Goal: Communication & Community: Answer question/provide support

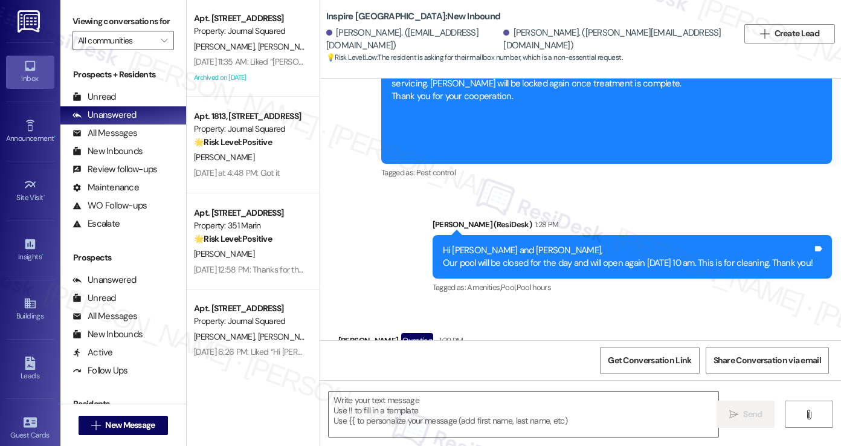
type textarea "Fetching suggested responses. Please feel free to read through the conversation…"
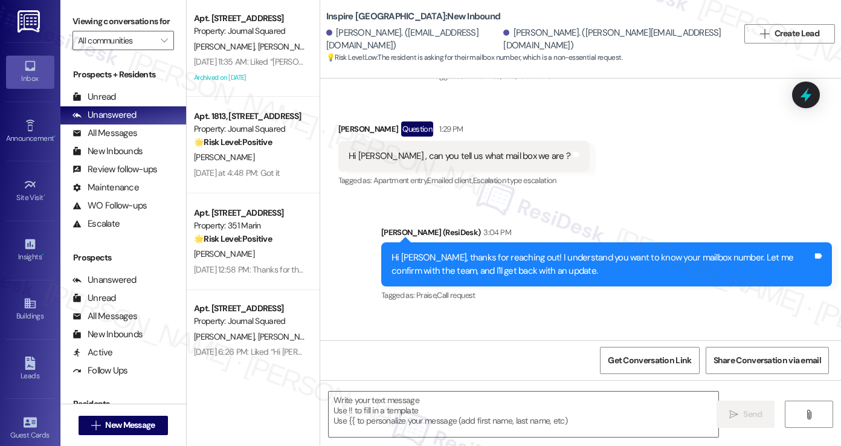
scroll to position [1138, 0]
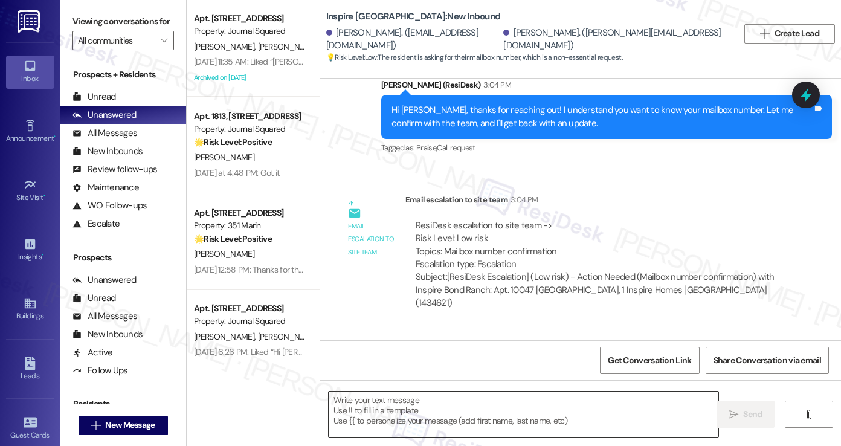
click at [395, 409] on textarea at bounding box center [524, 413] width 390 height 45
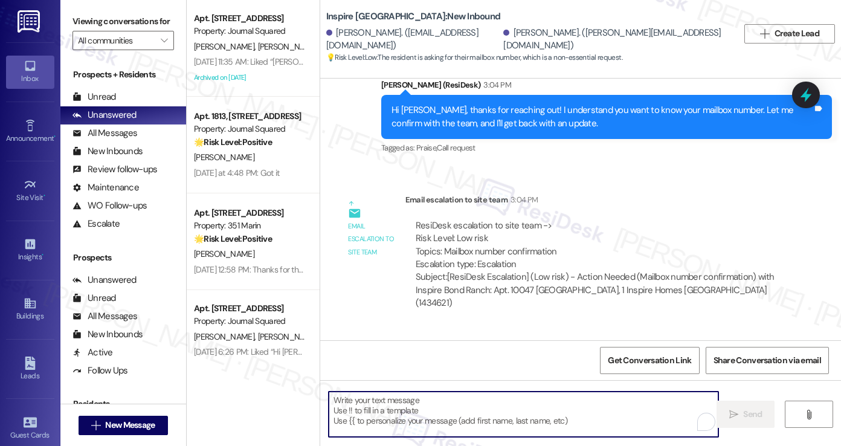
paste textarea "162"
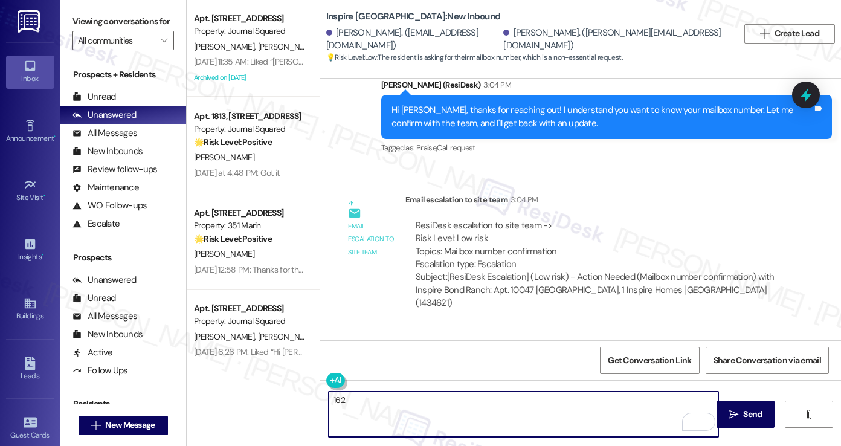
click at [322, 403] on div "162" at bounding box center [517, 414] width 391 height 47
paste textarea "162"
click at [462, 398] on textarea "Hi [PERSON_NAME], your mailbox number is 162. If you need anything else, just l…" at bounding box center [524, 413] width 390 height 45
click at [521, 405] on textarea "Hi [PERSON_NAME], your mailbox number is #162. If you need anything else, just …" at bounding box center [524, 413] width 390 height 45
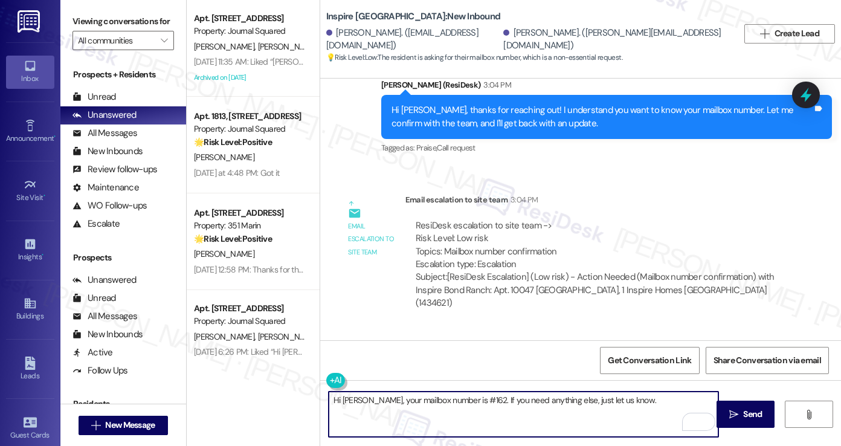
click at [521, 405] on textarea "Hi [PERSON_NAME], your mailbox number is #162. If you need anything else, just …" at bounding box center [524, 413] width 390 height 45
click at [652, 411] on textarea "Hi [PERSON_NAME], your mailbox number is #162. If you need anything else, just …" at bounding box center [524, 413] width 390 height 45
click at [353, 40] on div "[PERSON_NAME]. ([EMAIL_ADDRESS][DOMAIN_NAME])" at bounding box center [413, 40] width 175 height 26
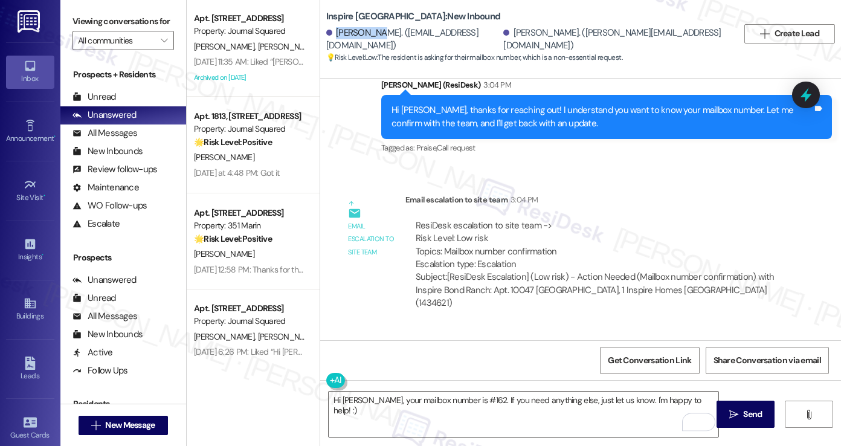
click at [353, 40] on div "[PERSON_NAME]. ([EMAIL_ADDRESS][DOMAIN_NAME])" at bounding box center [413, 40] width 175 height 26
copy div "[PERSON_NAME]"
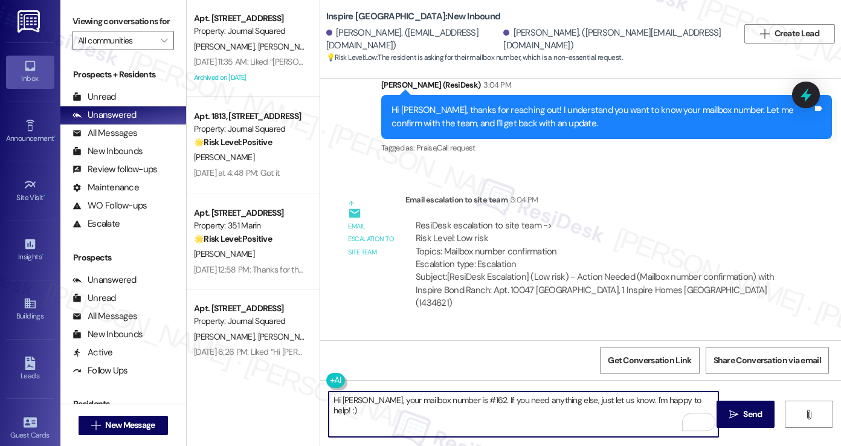
click at [355, 403] on textarea "Hi [PERSON_NAME], your mailbox number is #162. If you need anything else, just …" at bounding box center [524, 413] width 390 height 45
paste textarea "To enrich screen reader interactions, please activate Accessibility in Grammarl…"
type textarea "Hi [PERSON_NAME], your mailbox number is #162. If you need anything else, just …"
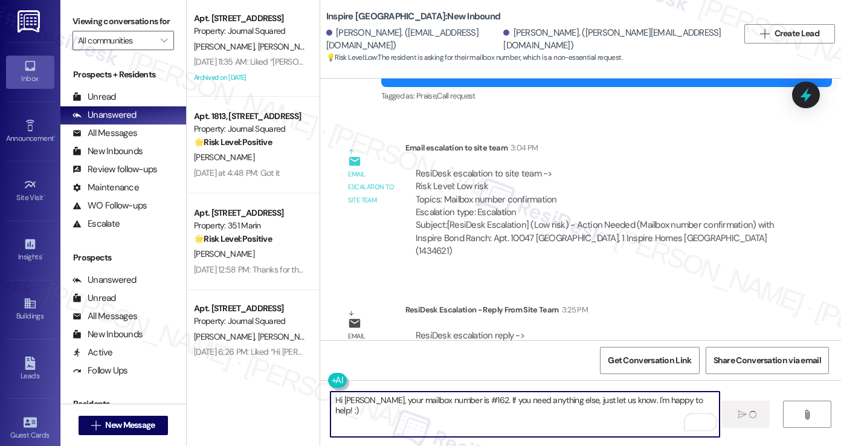
scroll to position [1222, 0]
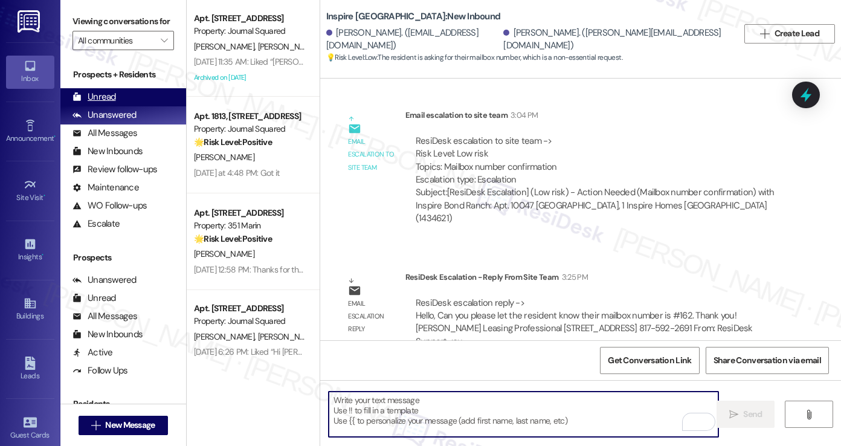
click at [99, 103] on div "Unread" at bounding box center [93, 97] width 43 height 13
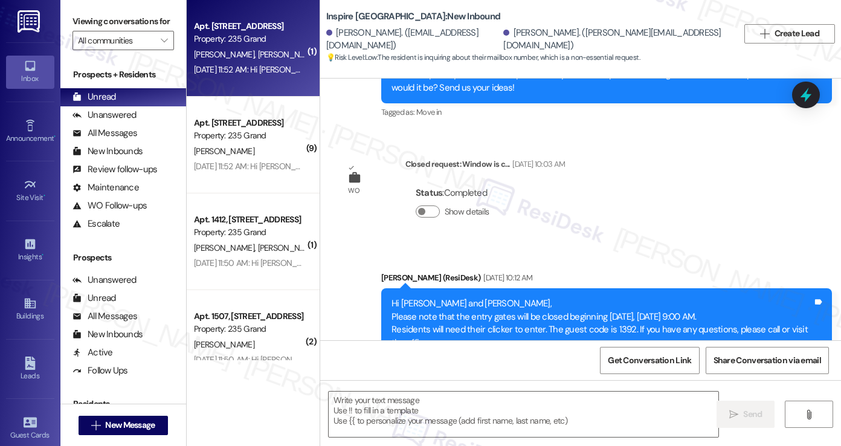
type textarea "Fetching suggested responses. Please feel free to read through the conversation…"
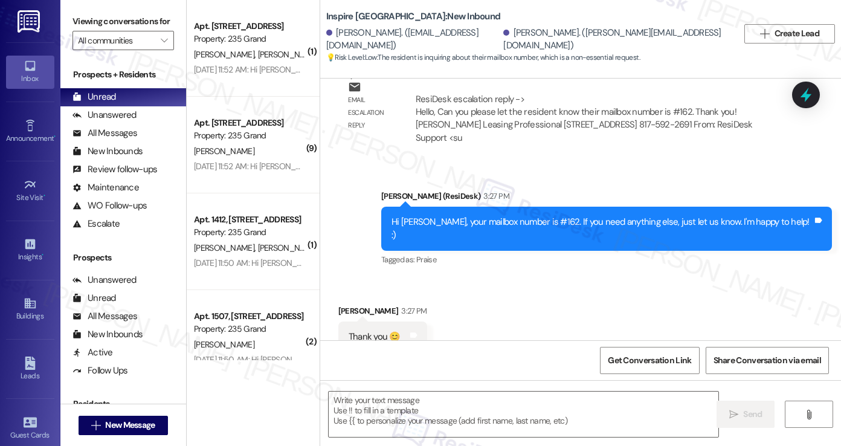
scroll to position [1427, 0]
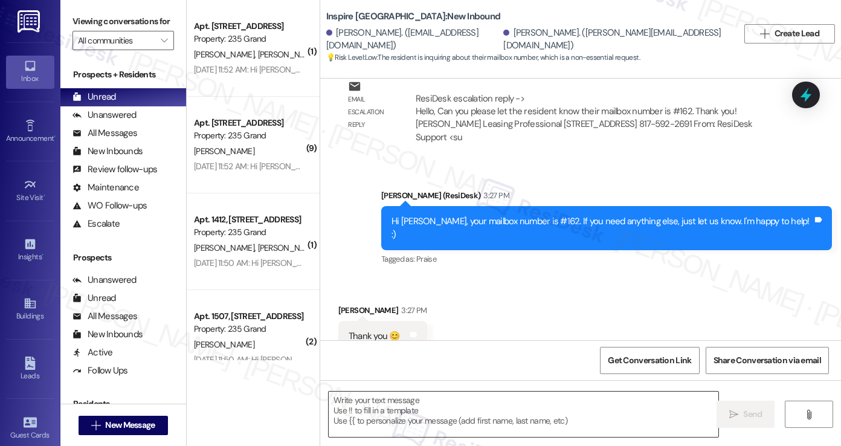
click at [417, 414] on textarea at bounding box center [524, 413] width 390 height 45
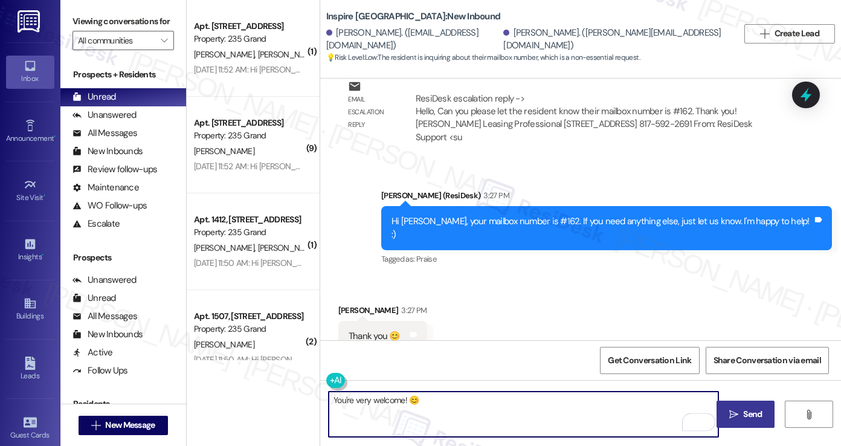
type textarea "You're very welcome! 😊"
click at [744, 410] on span "Send" at bounding box center [752, 414] width 19 height 13
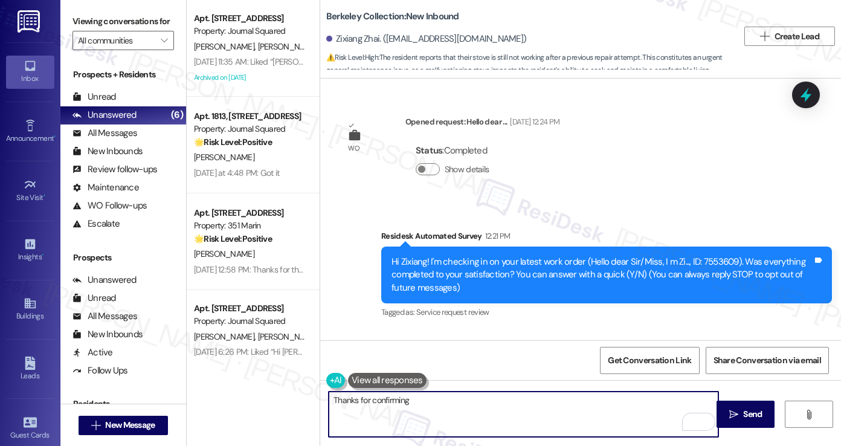
scroll to position [834, 0]
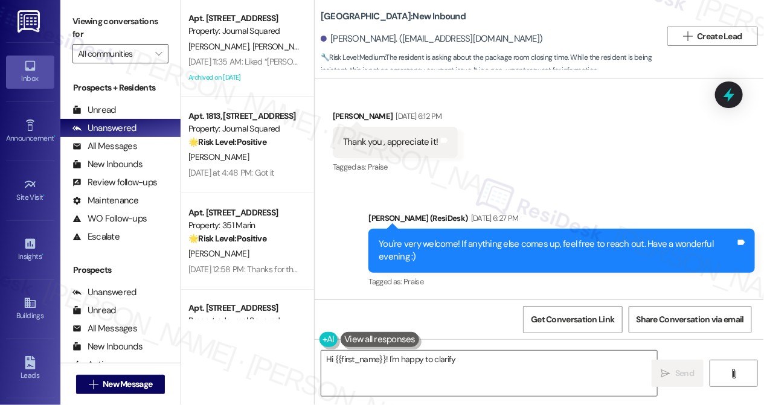
scroll to position [21092, 0]
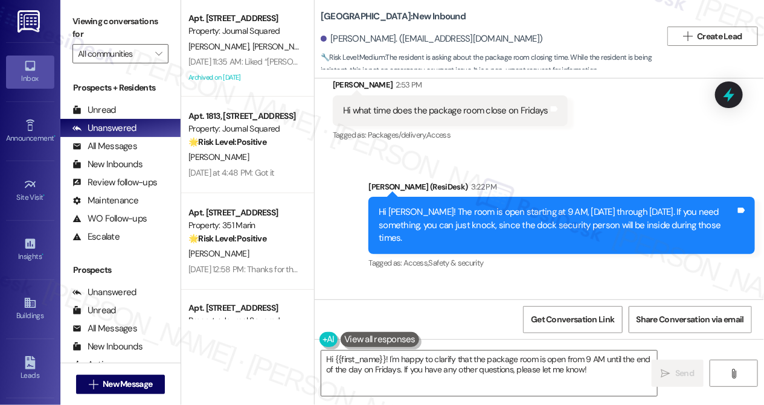
drag, startPoint x: 85, startPoint y: 24, endPoint x: 108, endPoint y: 7, distance: 28.5
click at [85, 24] on label "Viewing conversations for" at bounding box center [120, 28] width 96 height 32
click at [428, 365] on textarea "Hi {{first_name}}! I'm happy to clarify that the package room is open from 9 AM…" at bounding box center [489, 373] width 336 height 45
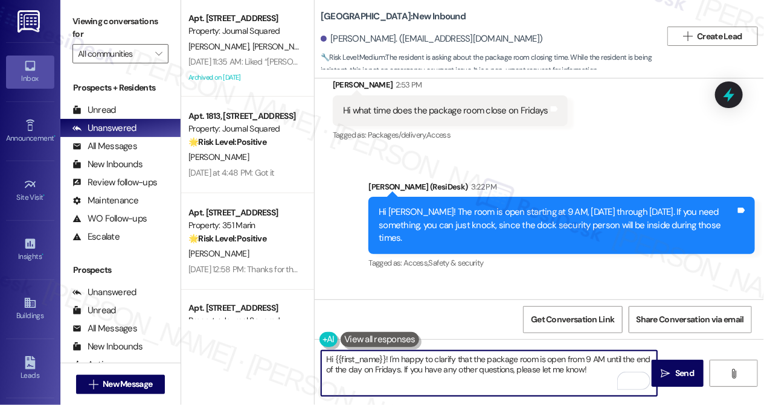
drag, startPoint x: 604, startPoint y: 371, endPoint x: 388, endPoint y: 357, distance: 216.1
click at [388, 357] on textarea "Hi {{first_name}}! I'm happy to clarify that the package room is open from 9 AM…" at bounding box center [489, 373] width 336 height 45
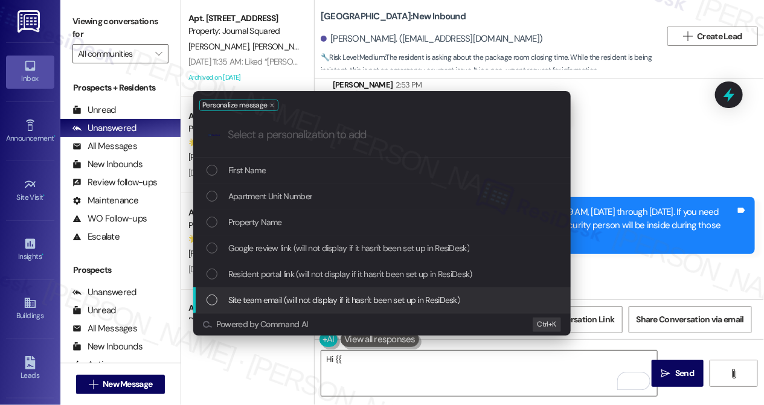
click at [488, 357] on div "Personalize message .cls-1{fill:#0a055f;}.cls-2{fill:#0cc4c4;} resideskLogoBlue…" at bounding box center [382, 202] width 764 height 405
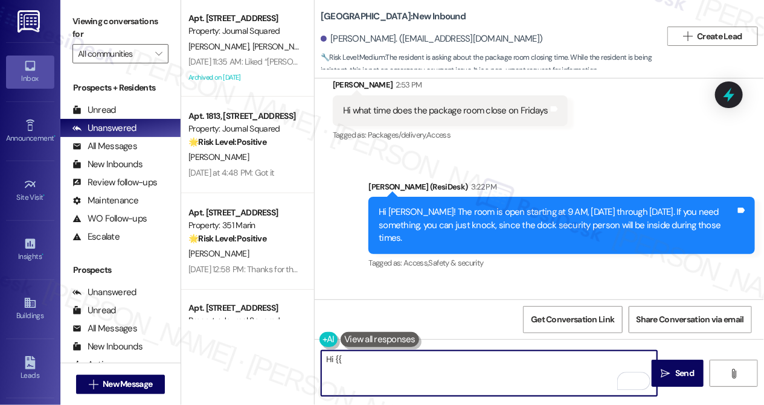
click at [486, 356] on textarea "Hi {{" at bounding box center [489, 373] width 336 height 45
type textarea "H"
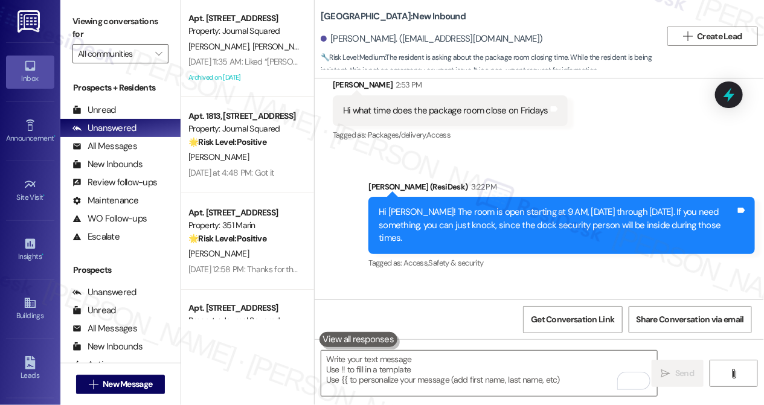
drag, startPoint x: 70, startPoint y: 19, endPoint x: 96, endPoint y: 37, distance: 31.7
click at [70, 19] on div "Viewing conversations for All communities " at bounding box center [120, 37] width 120 height 75
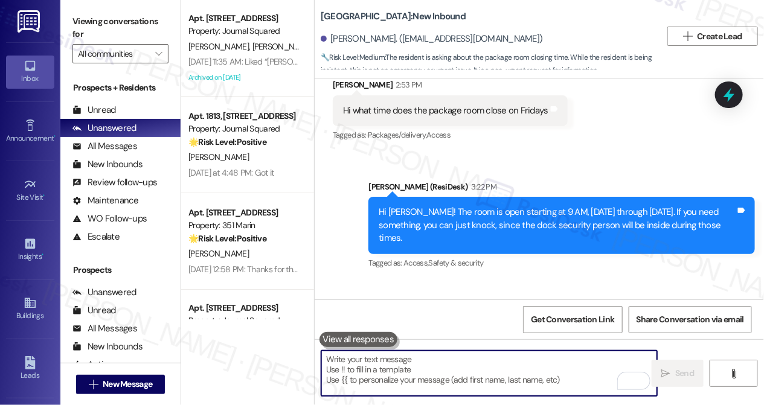
click at [391, 374] on textarea "To enrich screen reader interactions, please activate Accessibility in Grammarl…" at bounding box center [489, 373] width 336 height 45
click at [396, 361] on textarea "To enrich screen reader interactions, please activate Accessibility in Grammarl…" at bounding box center [489, 373] width 336 height 45
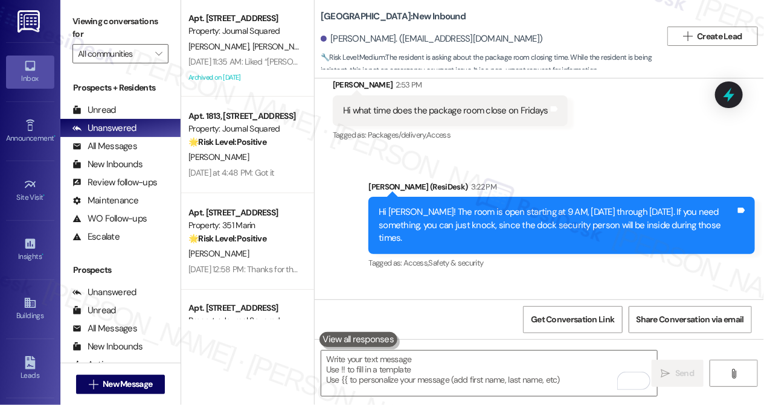
click at [83, 22] on label "Viewing conversations for" at bounding box center [120, 28] width 96 height 32
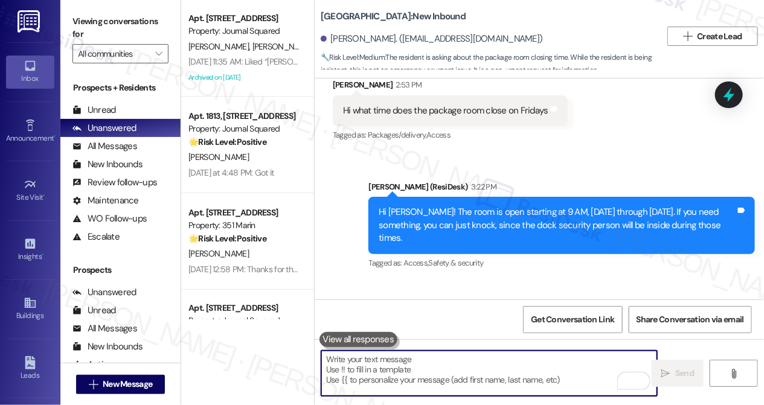
click at [420, 355] on textarea "To enrich screen reader interactions, please activate Accessibility in Grammarl…" at bounding box center [489, 373] width 336 height 45
click at [396, 366] on textarea "To enrich screen reader interactions, please activate Accessibility in Grammarl…" at bounding box center [489, 373] width 336 height 45
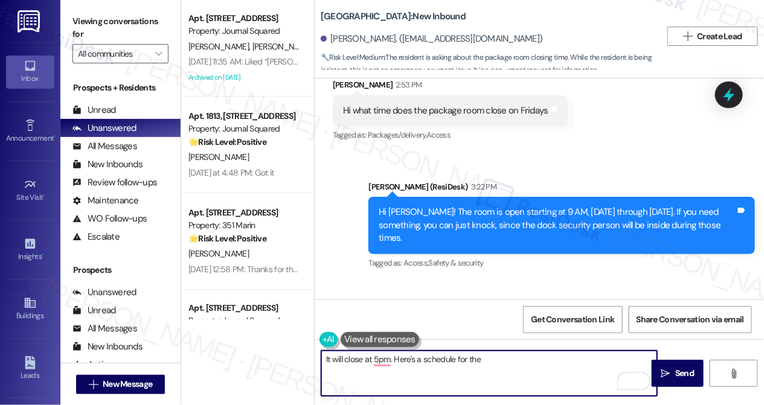
paste textarea "The Receiving Room is open Monday-Thursday from 11am-7pm, Friday-Saturday 9am-5…"
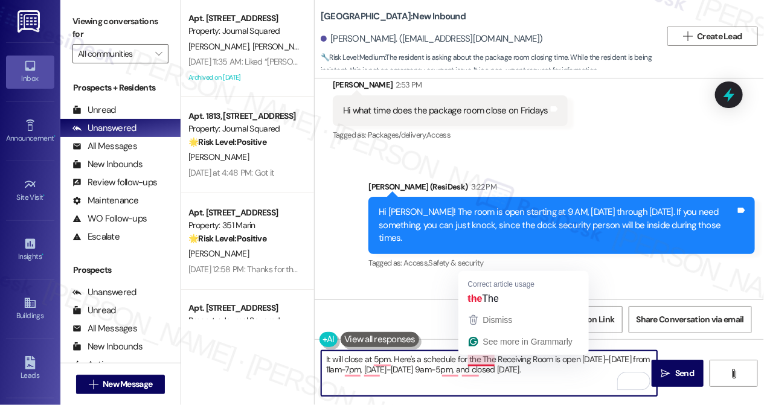
type textarea "It will close at 5pm. Here's a schedule for The Receiving Room is open Monday-T…"
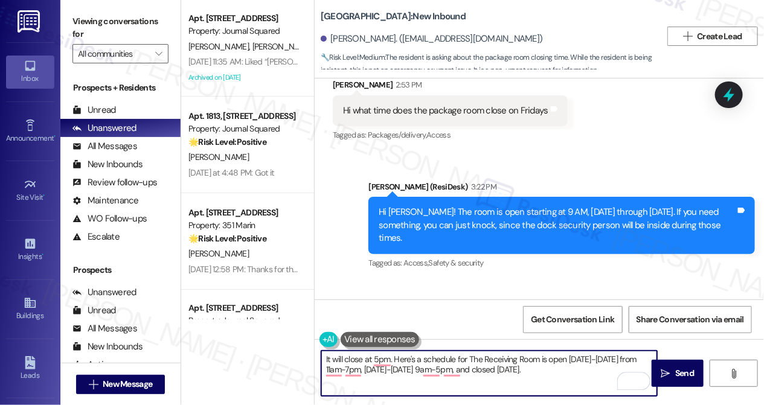
click at [487, 362] on textarea "It will close at 5pm. Here's a schedule for The Receiving Room is open Monday-T…" at bounding box center [489, 373] width 336 height 45
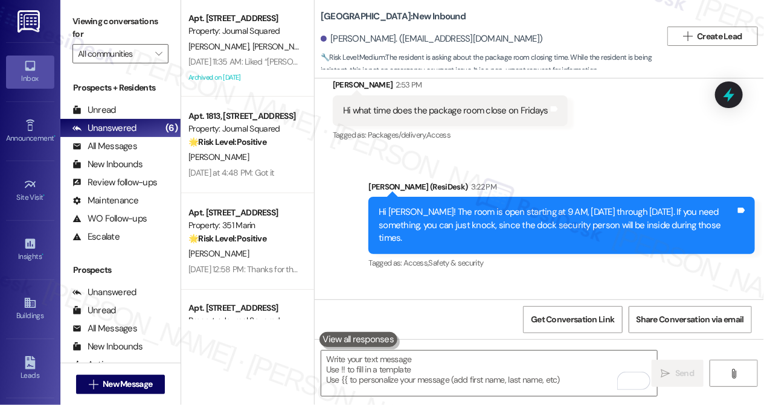
click at [69, 21] on div "Viewing conversations for All communities " at bounding box center [120, 37] width 120 height 75
drag, startPoint x: 83, startPoint y: 24, endPoint x: 103, endPoint y: 37, distance: 24.8
click at [83, 24] on label "Viewing conversations for" at bounding box center [120, 28] width 96 height 32
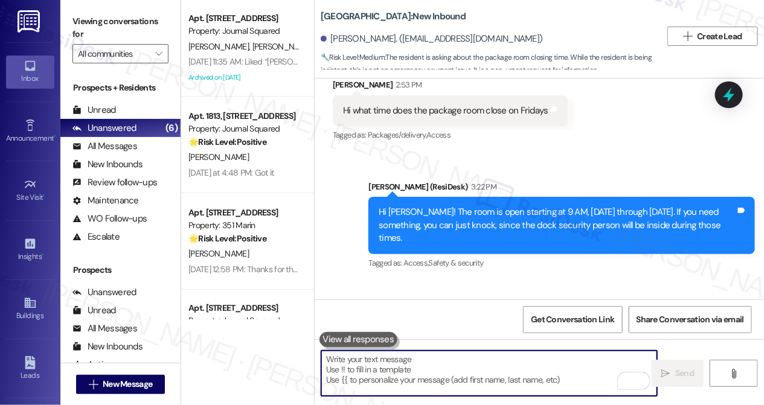
click at [387, 370] on textarea "To enrich screen reader interactions, please activate Accessibility in Grammarl…" at bounding box center [489, 373] width 336 height 45
paste textarea "The Receiving Room will close at 5 PM today. Regular hours are: Monday–Thursday…"
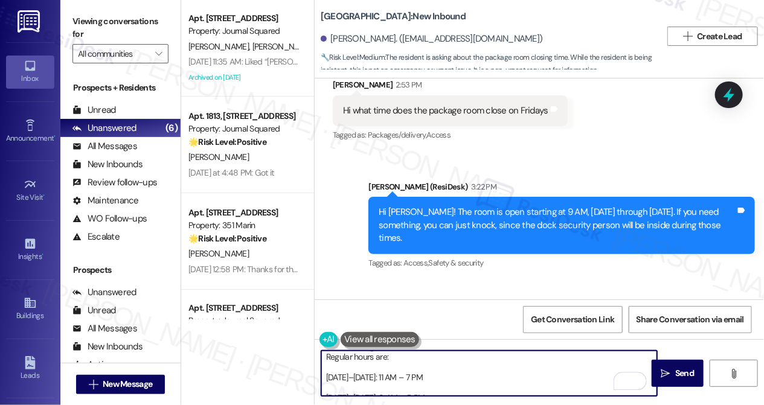
scroll to position [0, 0]
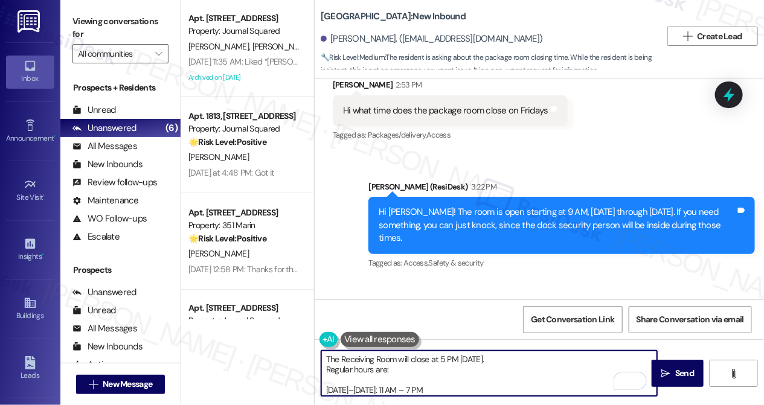
click at [323, 368] on textarea "The Receiving Room will close at 5 PM today. Regular hours are: Monday–Thursday…" at bounding box center [489, 373] width 336 height 45
click at [327, 377] on textarea "The Receiving Room will close at 5 PM today. Regular hours are: Monday–Thursday…" at bounding box center [489, 373] width 336 height 45
drag, startPoint x: 554, startPoint y: 383, endPoint x: 474, endPoint y: 375, distance: 80.7
click at [474, 375] on textarea "The Receiving Room will close at 5 PM today. Here's the schedule for the Receiv…" at bounding box center [489, 373] width 336 height 45
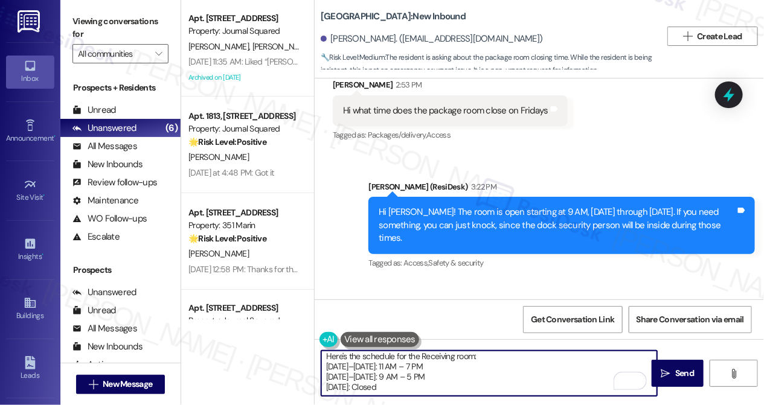
click at [364, 356] on textarea "The Receiving Room will close at 5 PM today. Here's the schedule for the Receiv…" at bounding box center [489, 373] width 336 height 45
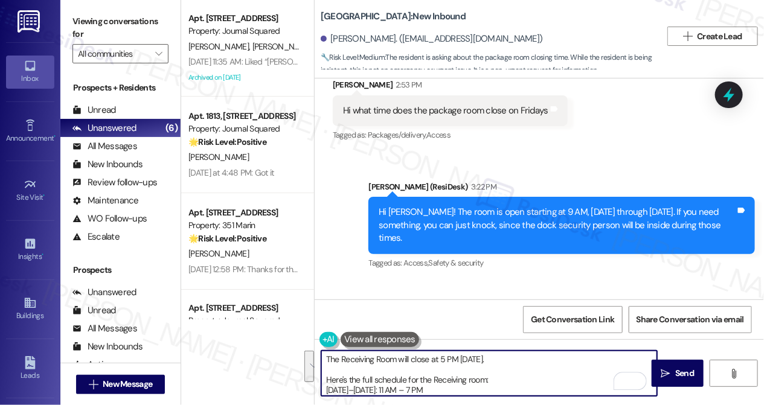
drag, startPoint x: 498, startPoint y: 353, endPoint x: 448, endPoint y: 355, distance: 50.2
click at [448, 354] on textarea "The Receiving Room will close at 5 PM today. Here's the full schedule for the R…" at bounding box center [489, 373] width 336 height 45
click at [443, 376] on textarea "The Receiving Room will close at 5 PM today. Here's the full schedule for the R…" at bounding box center [489, 373] width 336 height 45
drag, startPoint x: 495, startPoint y: 379, endPoint x: 420, endPoint y: 380, distance: 74.9
click at [420, 380] on textarea "The Receiving Room will close at 5 PM today. Here's the full schedule for the R…" at bounding box center [489, 373] width 336 height 45
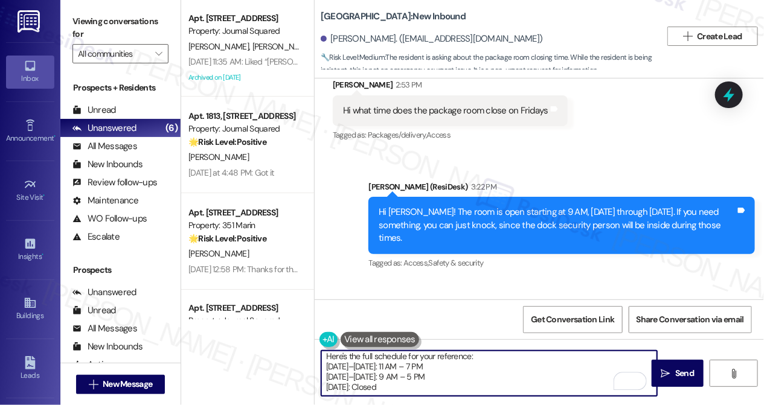
click at [400, 389] on textarea "The Receiving Room will close at 5 PM today. Here's the full schedule for your …" at bounding box center [489, 373] width 336 height 45
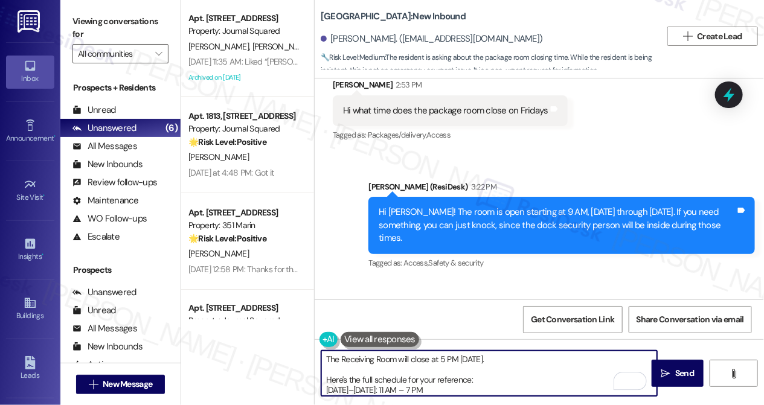
click at [412, 382] on textarea "The Receiving Room will close at 5 PM today. Here's the full schedule for your …" at bounding box center [489, 373] width 336 height 45
click at [441, 382] on textarea "The Receiving Room will close at 5 PM today. Here's the full schedule for your …" at bounding box center [489, 373] width 336 height 45
click at [441, 354] on textarea "The Receiving Room will close at 5 PM today. Here's the full schedule for your …" at bounding box center [489, 373] width 336 height 45
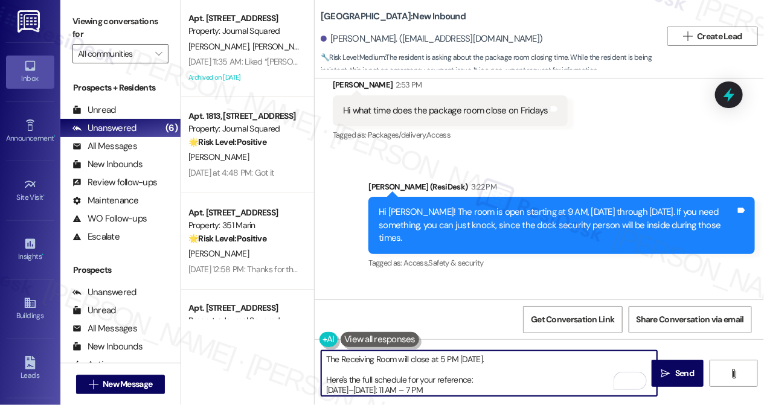
click at [363, 379] on textarea "The Receiving Room will close at 5 PM today. Here's the full schedule for your …" at bounding box center [489, 373] width 336 height 45
click at [419, 380] on textarea "The Receiving Room will close at 5 PM today. Here's the full schedule for your …" at bounding box center [489, 373] width 336 height 45
click at [410, 378] on textarea "The Receiving Room will close at 5 PM today. Here's the full schedule for your …" at bounding box center [489, 373] width 336 height 45
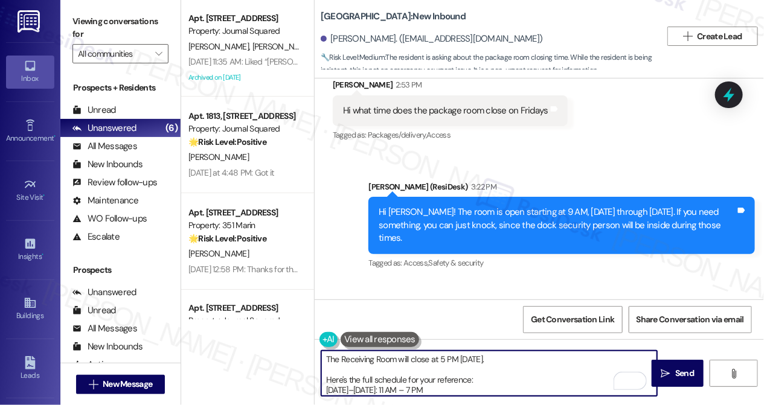
click at [406, 378] on textarea "The Receiving Room will close at 5 PM today. Here's the full schedule for your …" at bounding box center [489, 373] width 336 height 45
click at [409, 381] on textarea "The Receiving Room will close at 5 PM today. Here's the full schedule of the Re…" at bounding box center [489, 373] width 336 height 45
click at [439, 382] on textarea "The Receiving Room will close at 5 PM today. Here's the full schedule of the Re…" at bounding box center [489, 373] width 336 height 45
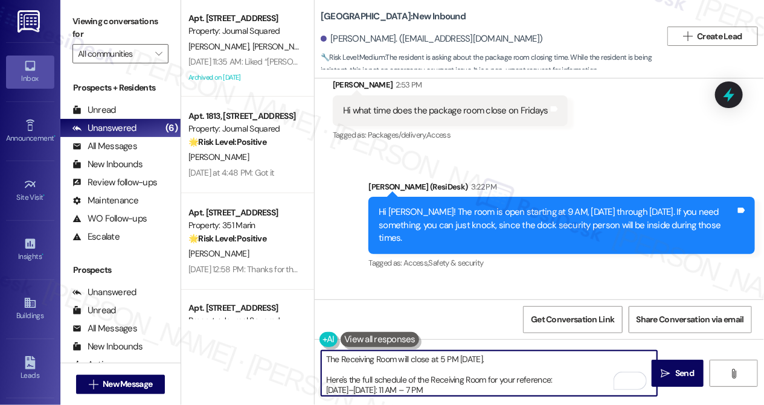
click at [536, 388] on textarea "The Receiving Room will close at 5 PM today. Here's the full schedule of the Re…" at bounding box center [489, 373] width 336 height 45
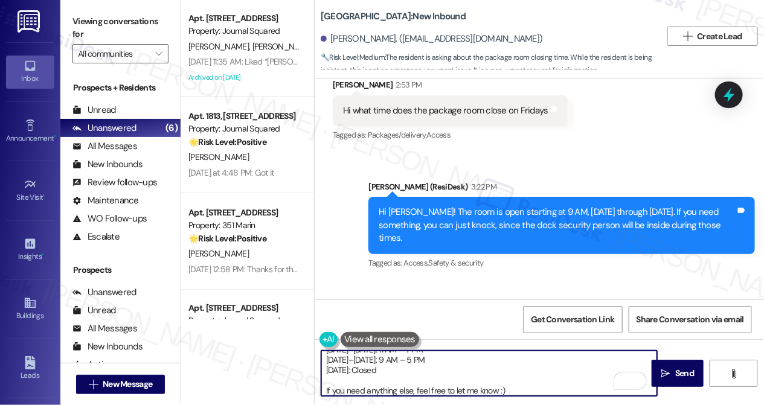
type textarea "The Receiving Room will close at 5 PM today. Here's the full schedule of the Re…"
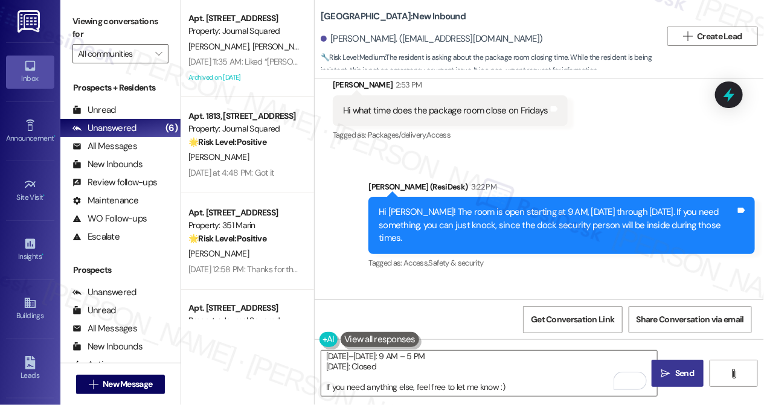
click at [663, 374] on icon "" at bounding box center [665, 374] width 9 height 10
